Goal: Information Seeking & Learning: Check status

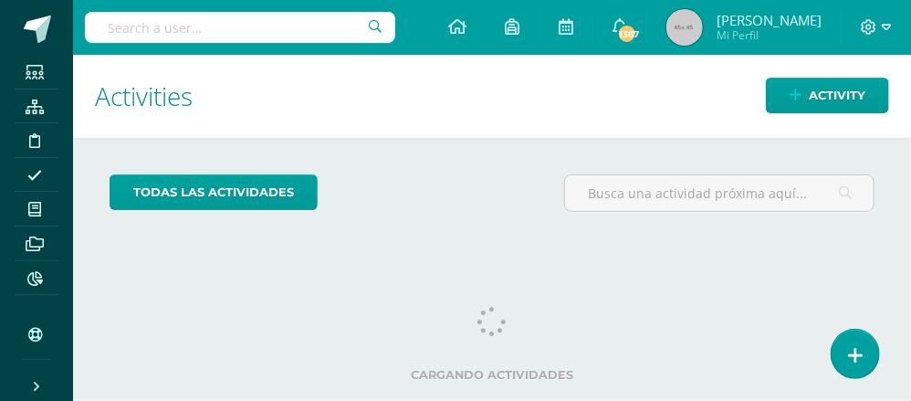
click at [117, 24] on input "text" at bounding box center [240, 27] width 310 height 31
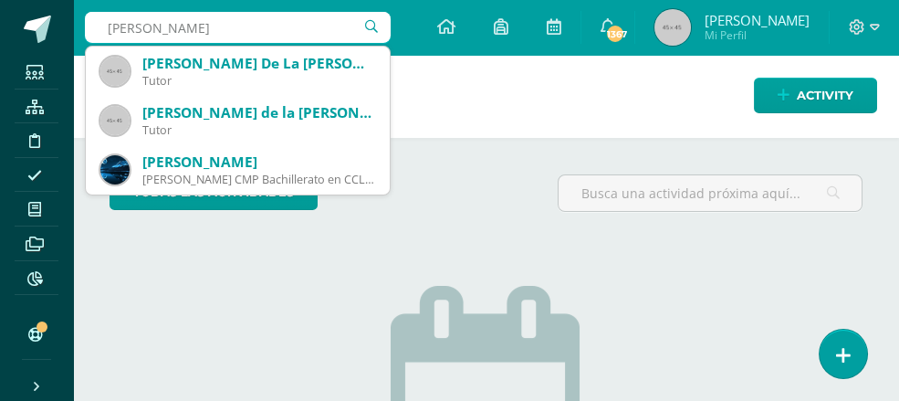
type input "[PERSON_NAME]"
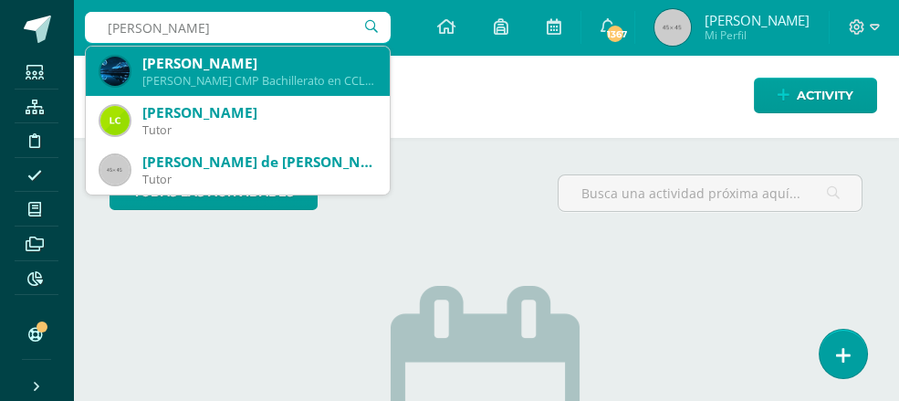
click at [214, 68] on div "[PERSON_NAME]" at bounding box center [258, 63] width 233 height 19
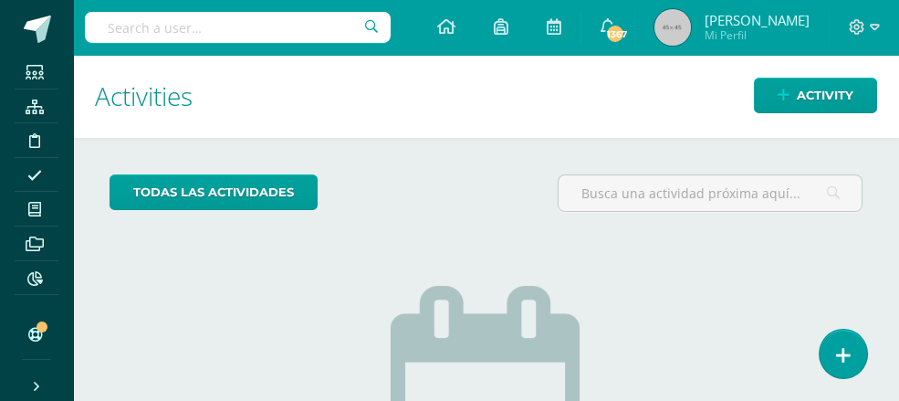
click at [214, 68] on h1 "Activities" at bounding box center [486, 96] width 782 height 83
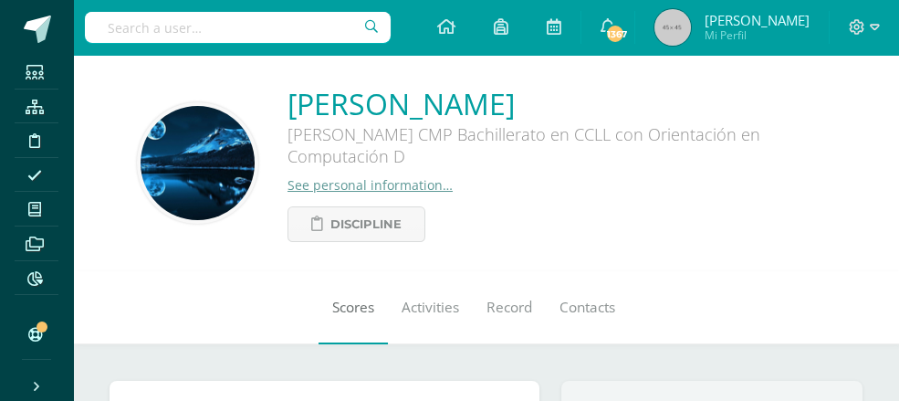
click at [332, 311] on span "Scores" at bounding box center [353, 307] width 42 height 19
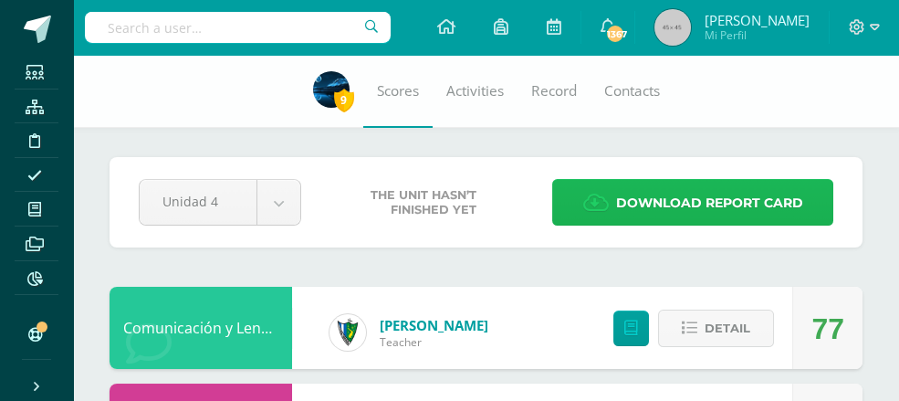
click at [708, 193] on span "Download report card" at bounding box center [709, 203] width 187 height 45
